Goal: Find specific page/section: Find specific page/section

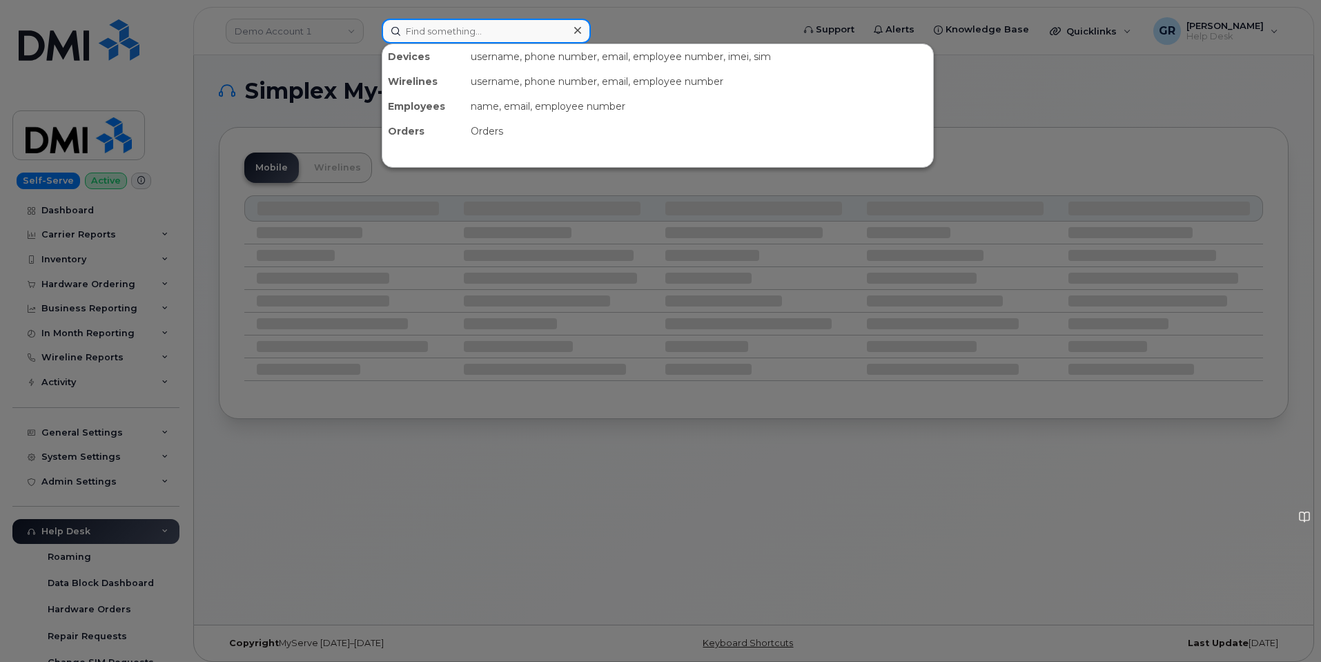
click at [445, 36] on input at bounding box center [486, 31] width 209 height 25
paste input "310-259-4346"
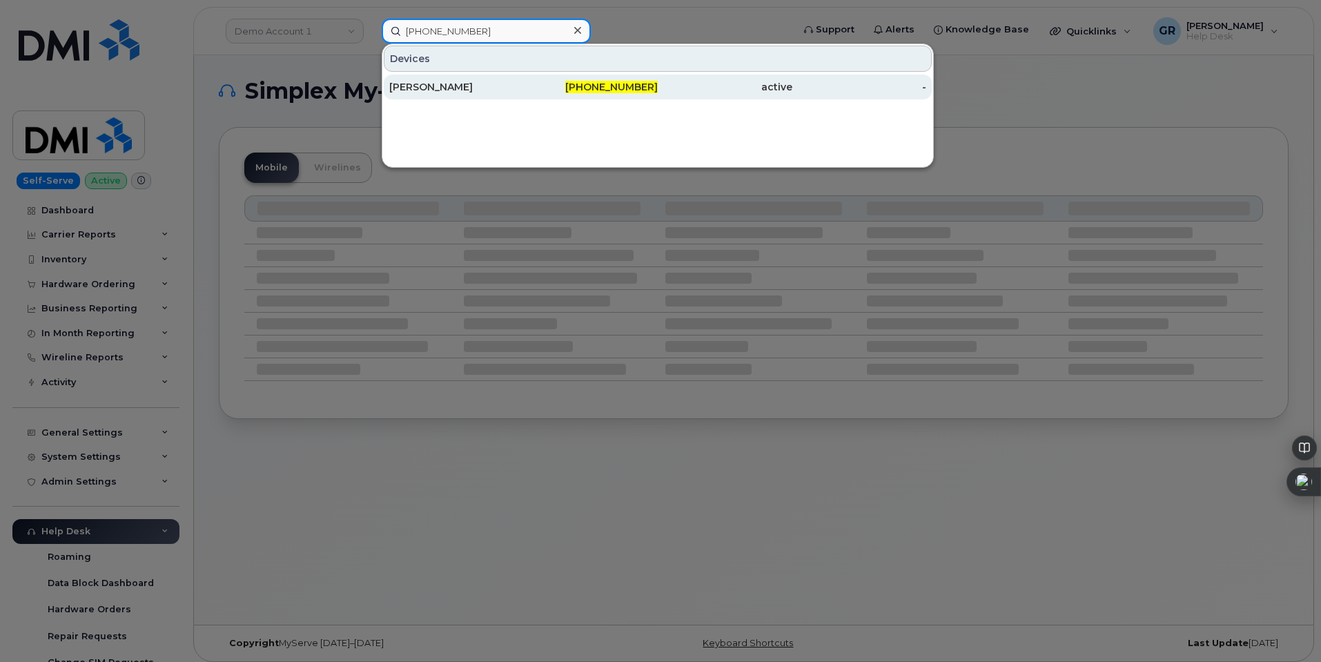
type input "310-259-4346"
click at [534, 83] on div "310-259-4346" at bounding box center [591, 87] width 135 height 14
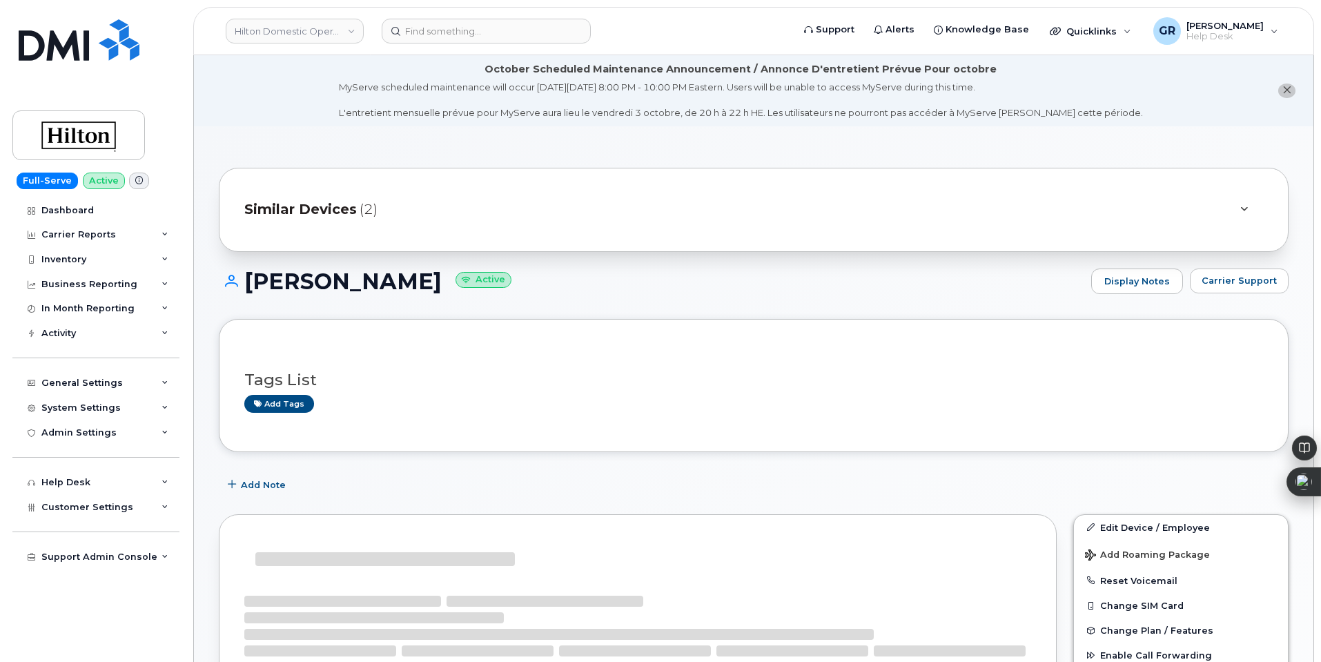
click at [935, 235] on div "Similar Devices (2)" at bounding box center [753, 210] width 1069 height 84
click at [931, 208] on div "Similar Devices (2)" at bounding box center [734, 209] width 980 height 33
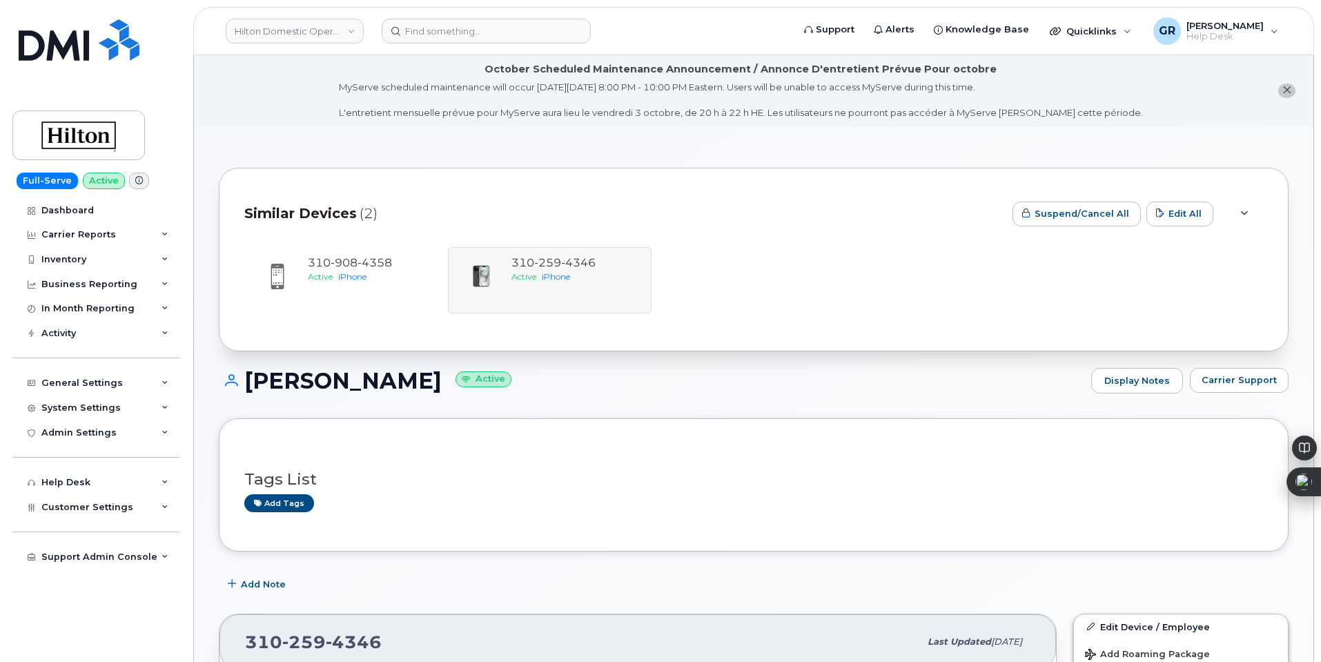
click at [923, 208] on div "Similar Devices (2)" at bounding box center [622, 213] width 757 height 41
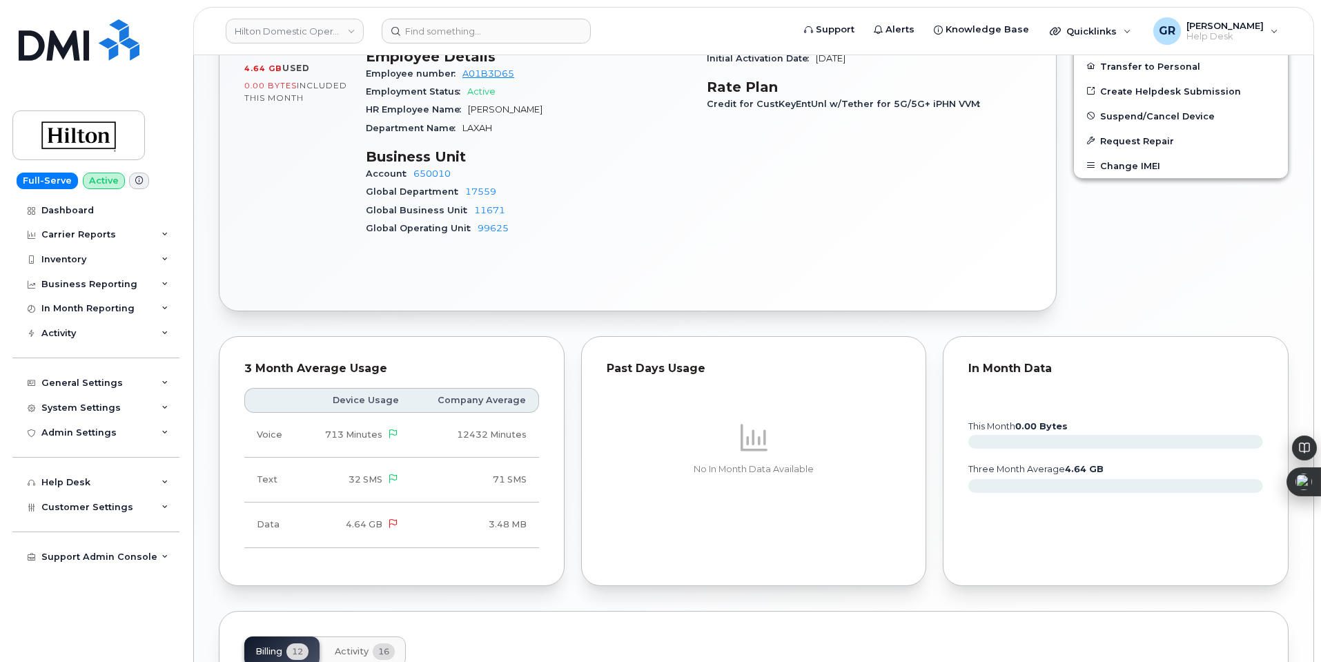
scroll to position [690, 0]
click at [93, 286] on div "Business Reporting" at bounding box center [89, 284] width 96 height 11
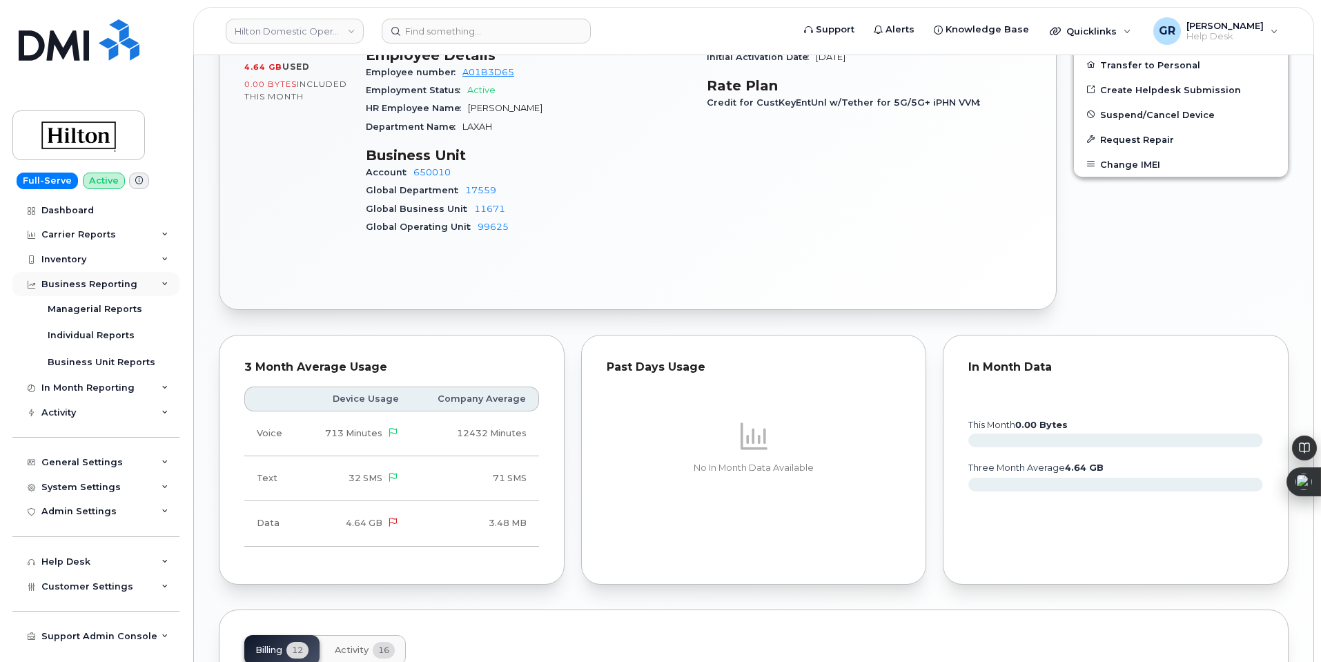
click at [85, 281] on div "Business Reporting" at bounding box center [89, 284] width 96 height 11
